Goal: Find specific page/section: Find specific page/section

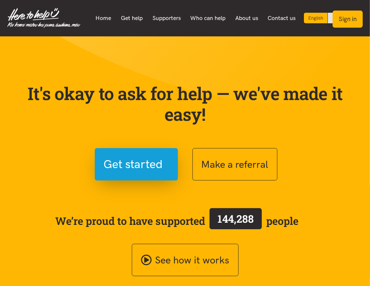
click at [347, 23] on button "Sign in" at bounding box center [348, 19] width 30 height 17
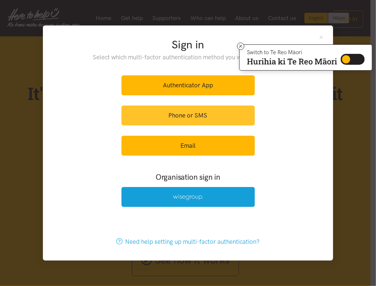
click at [198, 116] on link "Phone or SMS" at bounding box center [187, 115] width 133 height 20
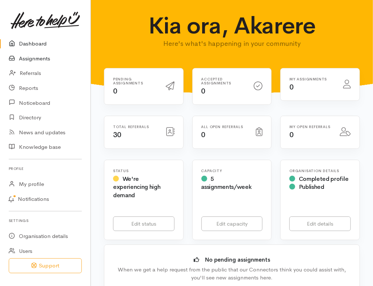
click at [37, 56] on link "Assignments" at bounding box center [45, 58] width 91 height 15
